Goal: Information Seeking & Learning: Learn about a topic

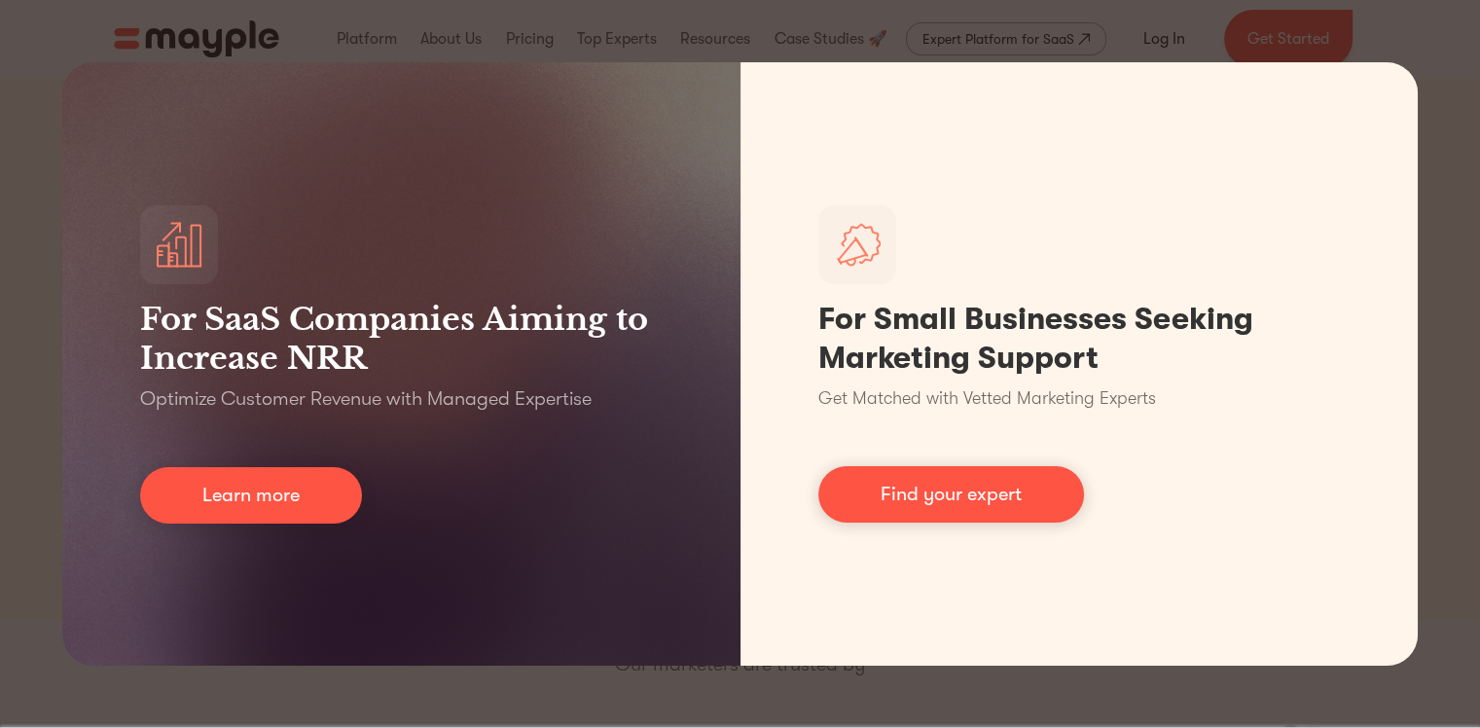
click at [1467, 61] on div "For SaaS Companies Aiming to Increase NRR Optimize Customer Revenue with Manage…" at bounding box center [740, 364] width 1480 height 728
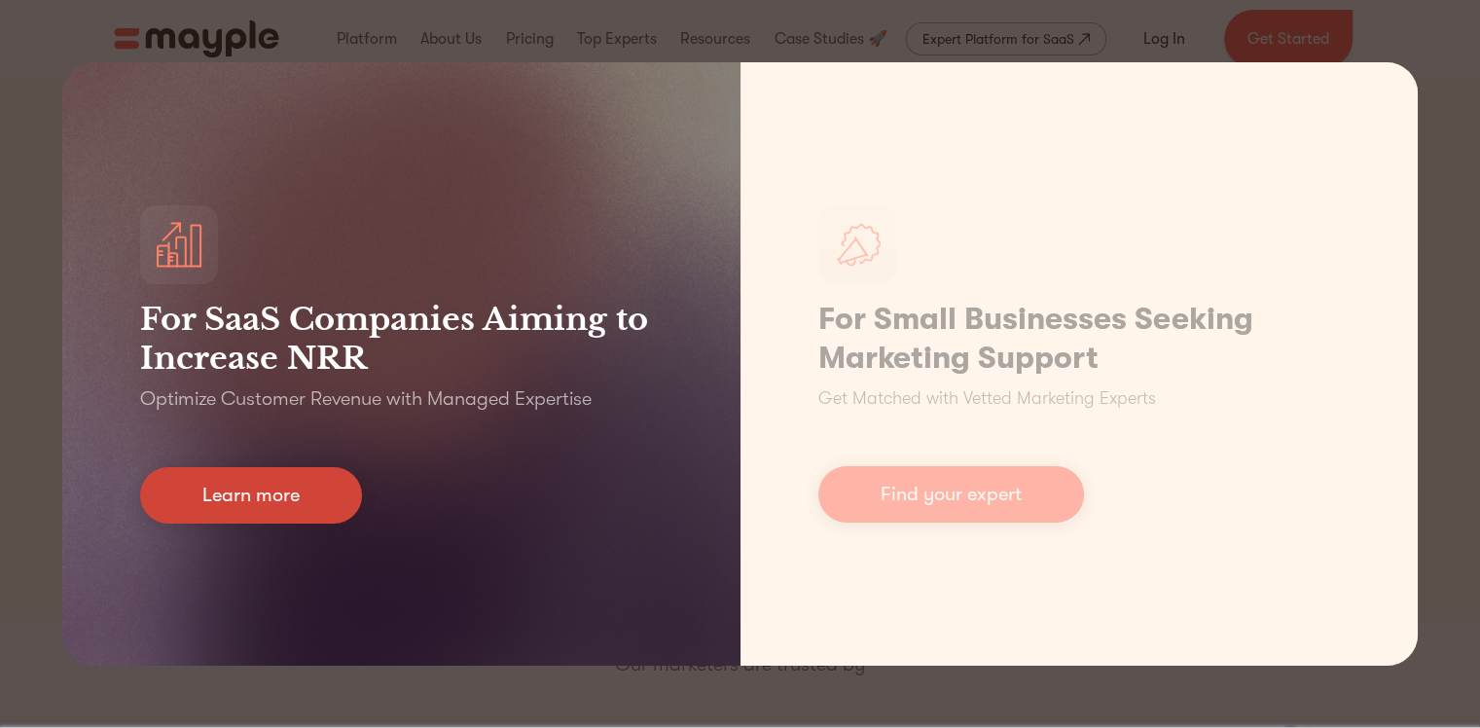
click at [270, 486] on link "Learn more" at bounding box center [251, 495] width 222 height 56
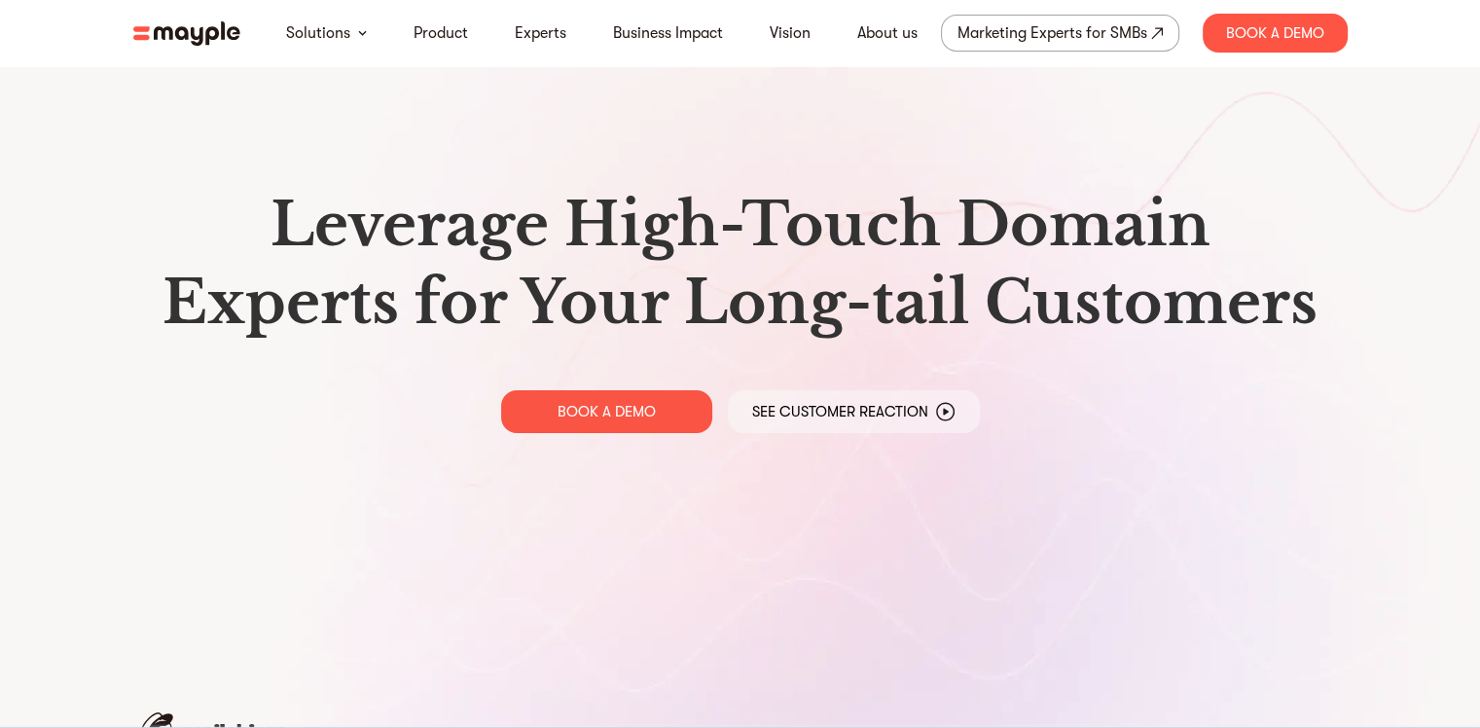
drag, startPoint x: 1494, startPoint y: 66, endPoint x: 1494, endPoint y: 55, distance: 11.7
click at [1479, 55] on html "By continuing to use this site you agree to our Cookie Policy Got it Solutions …" at bounding box center [740, 364] width 1480 height 728
